Goal: Information Seeking & Learning: Learn about a topic

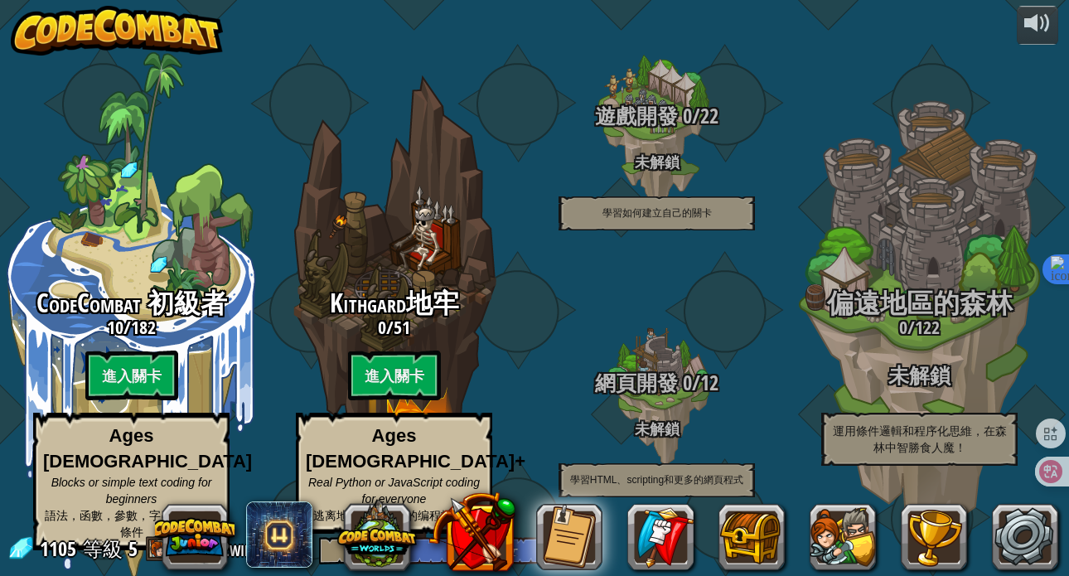
select select "zh-HANT"
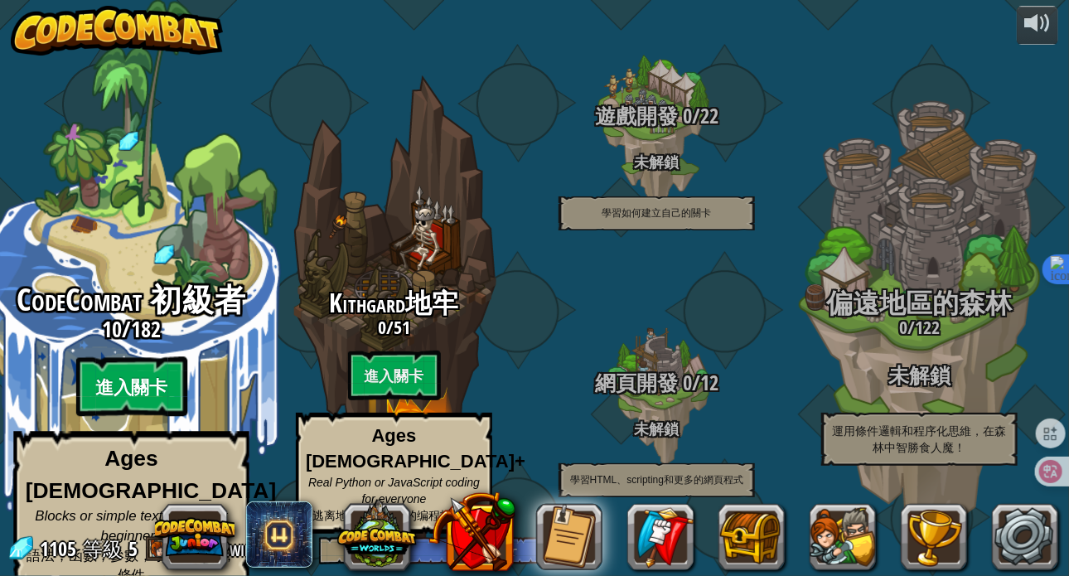
click at [123, 378] on btn "進入關卡" at bounding box center [130, 387] width 111 height 60
select select "zh-HANT"
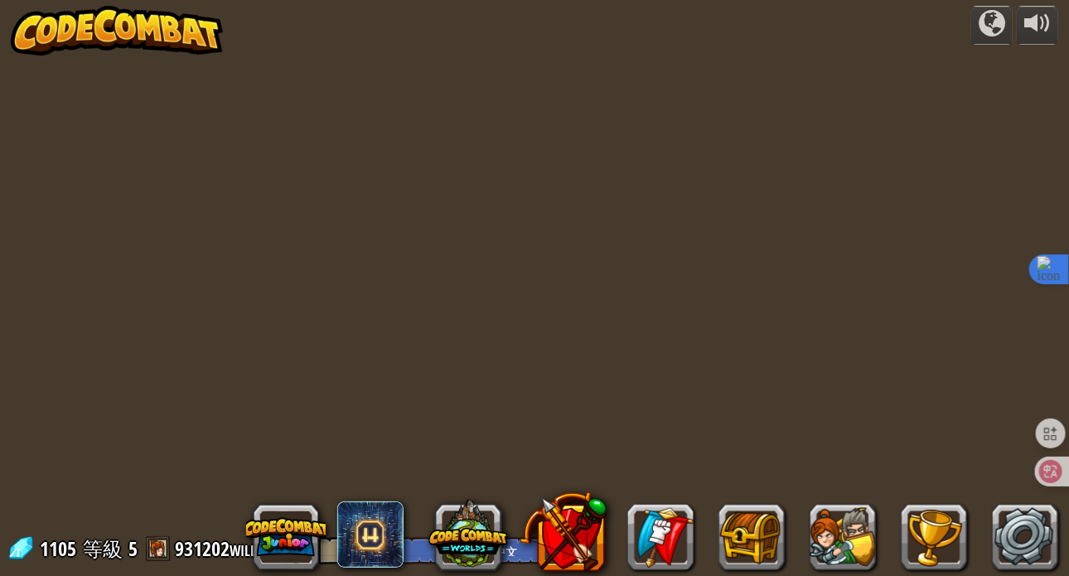
select select "zh-HANT"
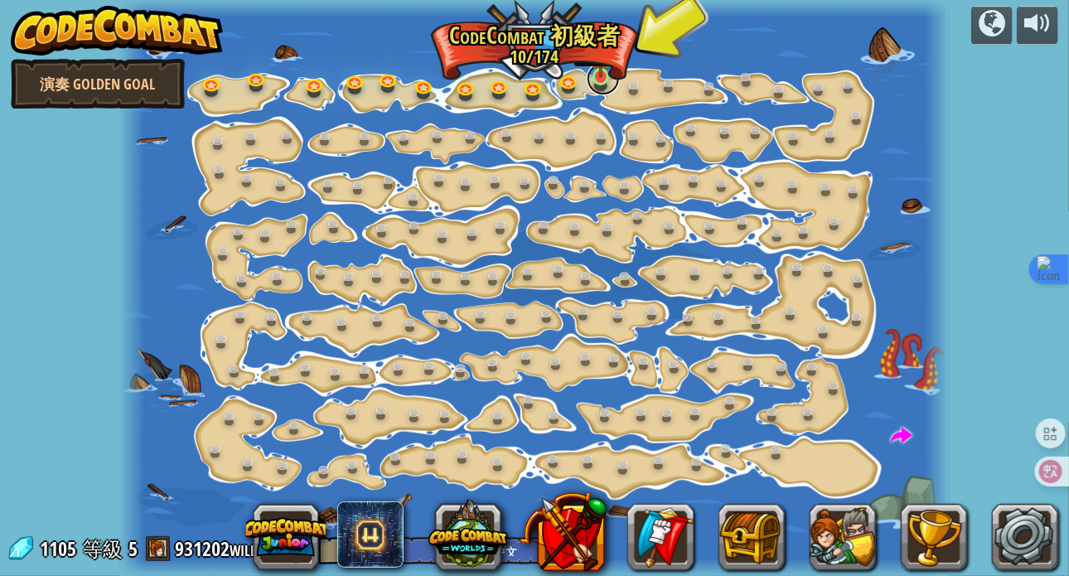
click at [603, 80] on link at bounding box center [603, 78] width 33 height 33
